Goal: Book appointment/travel/reservation

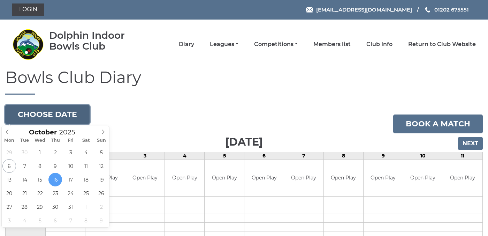
click at [65, 114] on button "Choose date" at bounding box center [47, 114] width 84 height 19
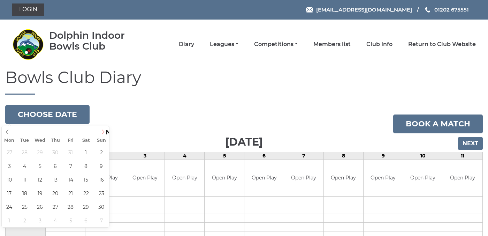
click at [104, 133] on icon at bounding box center [103, 131] width 5 height 5
type input "[DATE]"
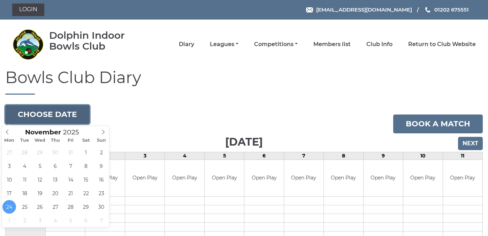
click at [66, 111] on button "Choose date" at bounding box center [47, 114] width 84 height 19
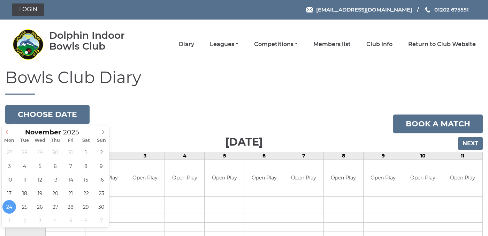
click at [9, 131] on icon at bounding box center [7, 131] width 5 height 5
type input "[DATE]"
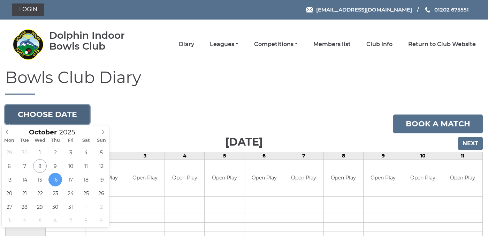
click at [61, 115] on button "Choose date" at bounding box center [47, 114] width 84 height 19
type input "2025-10-23"
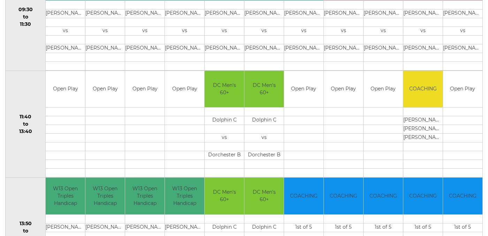
scroll to position [301, 0]
